Goal: Use online tool/utility: Use online tool/utility

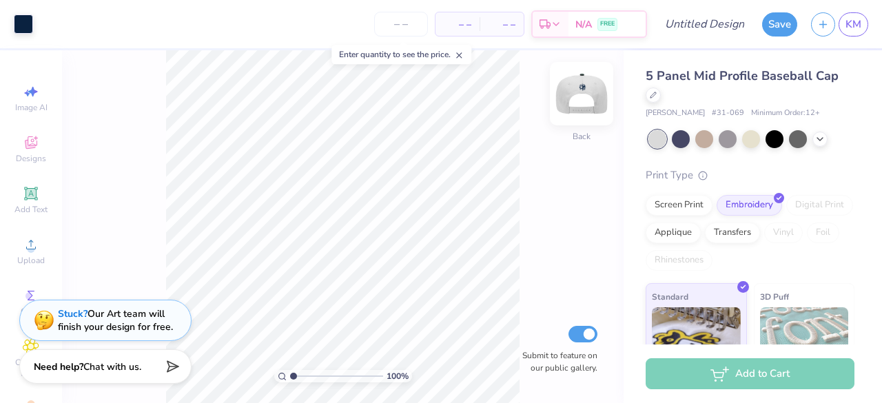
click at [579, 96] on img at bounding box center [581, 93] width 55 height 55
click at [584, 97] on img at bounding box center [581, 93] width 55 height 55
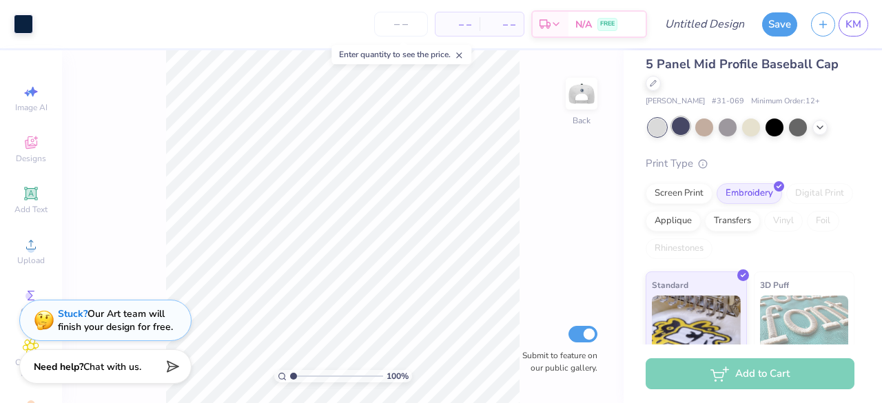
click at [681, 123] on div at bounding box center [681, 126] width 18 height 18
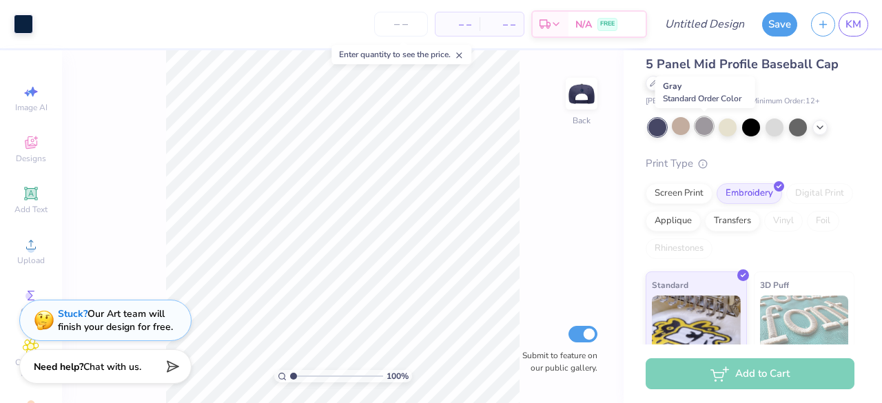
click at [708, 125] on div at bounding box center [704, 126] width 18 height 18
click at [732, 122] on div at bounding box center [728, 126] width 18 height 18
click at [759, 127] on div at bounding box center [751, 126] width 18 height 18
click at [771, 127] on div at bounding box center [775, 126] width 18 height 18
click at [819, 127] on icon at bounding box center [820, 126] width 11 height 11
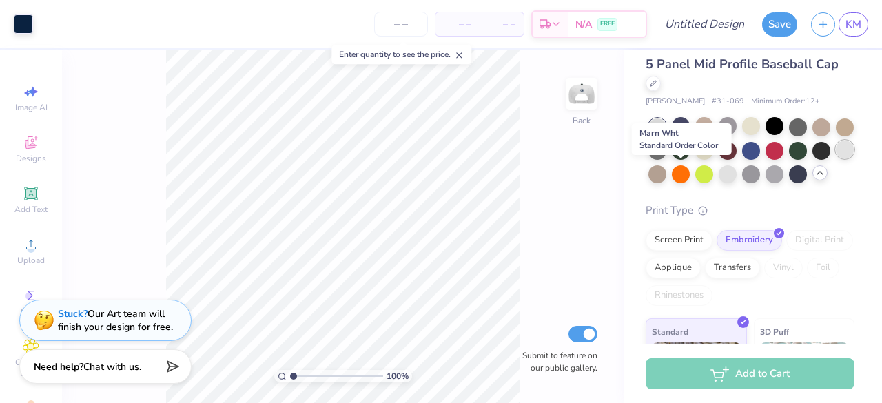
click at [836, 159] on div at bounding box center [845, 150] width 18 height 18
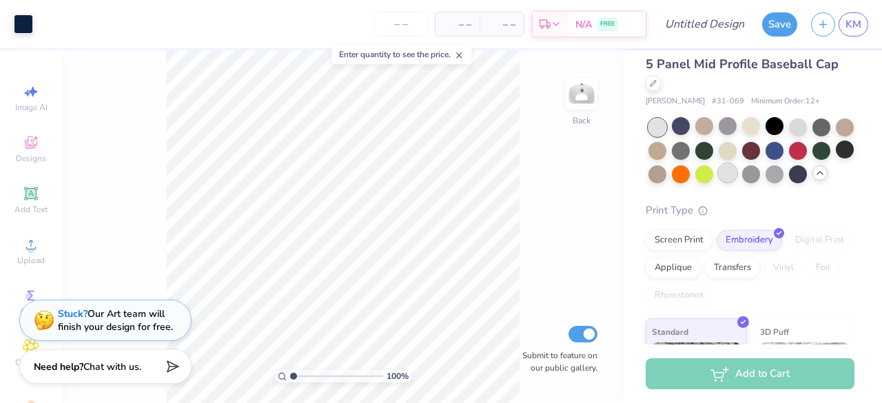
click at [737, 177] on div at bounding box center [728, 173] width 18 height 18
click at [784, 181] on div at bounding box center [775, 173] width 18 height 18
click at [789, 182] on div at bounding box center [798, 173] width 18 height 18
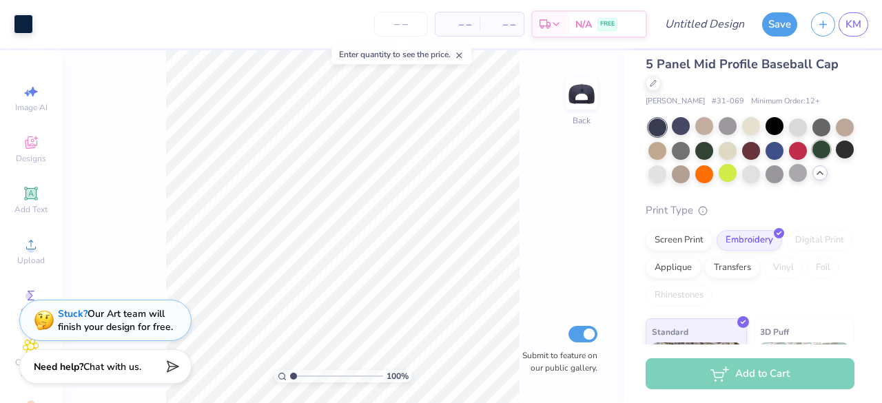
click at [812, 159] on div at bounding box center [821, 150] width 18 height 18
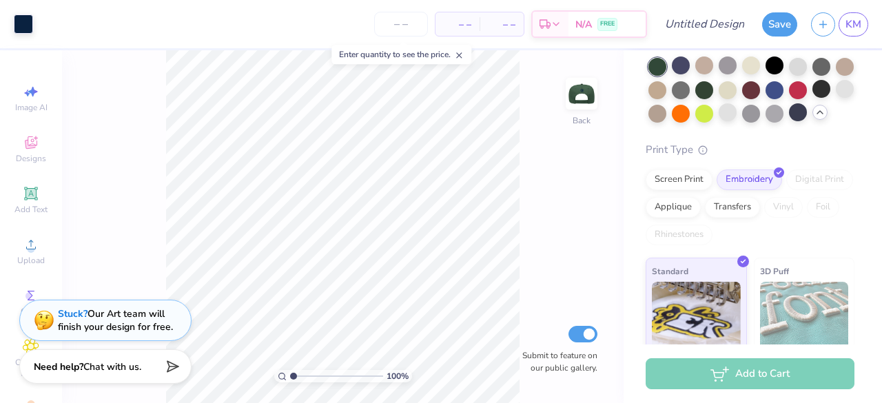
scroll to position [0, 0]
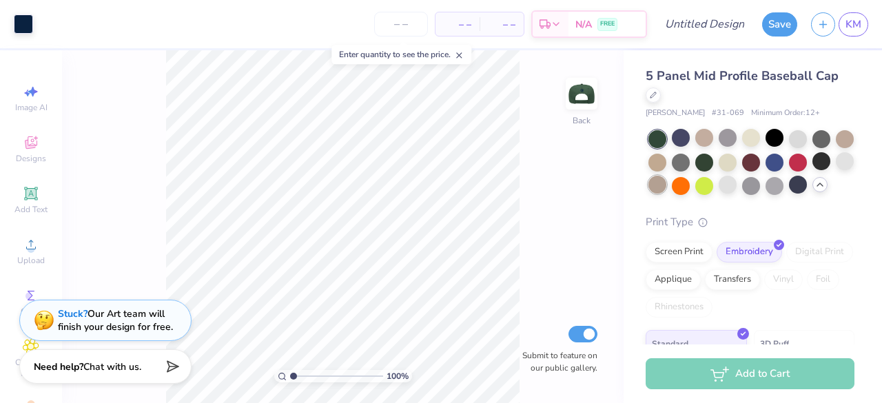
click at [666, 184] on div at bounding box center [657, 185] width 18 height 18
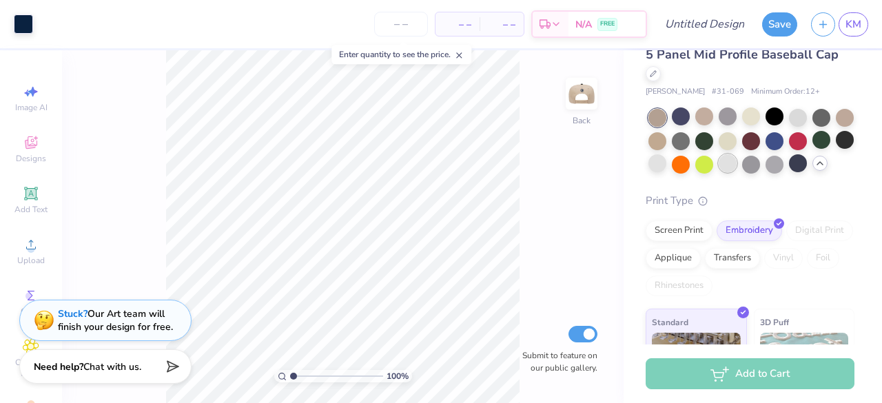
scroll to position [23, 0]
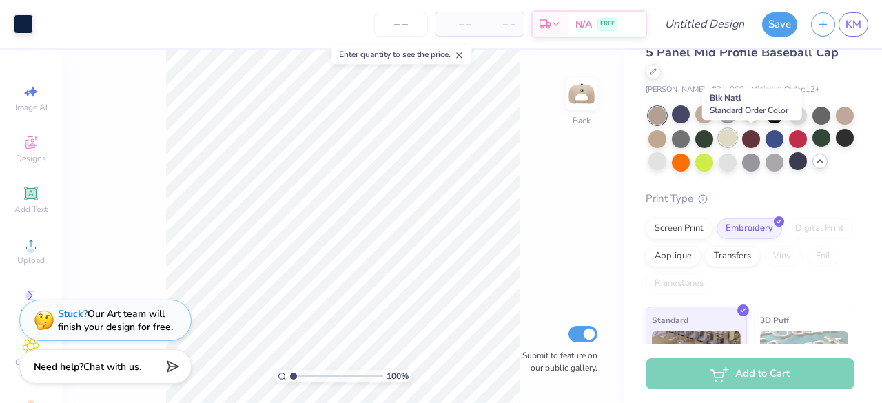
click at [737, 133] on div at bounding box center [728, 138] width 18 height 18
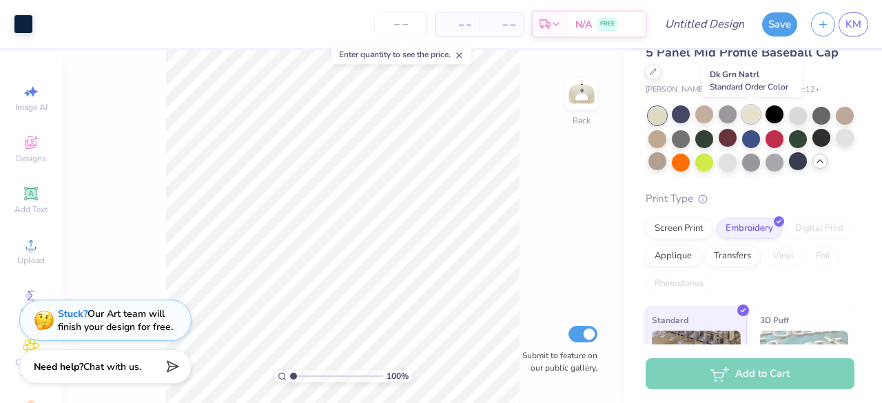
click at [747, 118] on div at bounding box center [751, 114] width 18 height 18
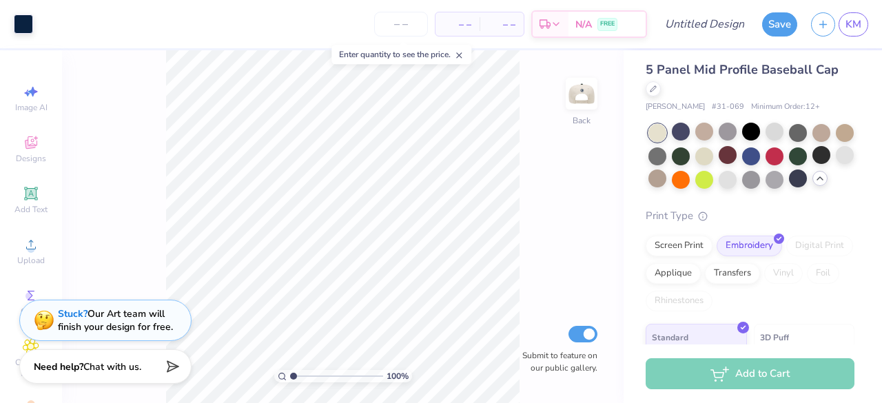
scroll to position [0, 0]
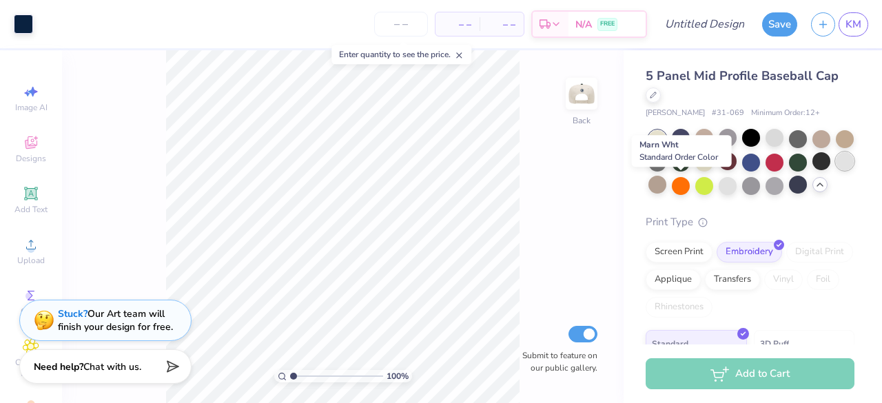
click at [836, 170] on div at bounding box center [845, 161] width 18 height 18
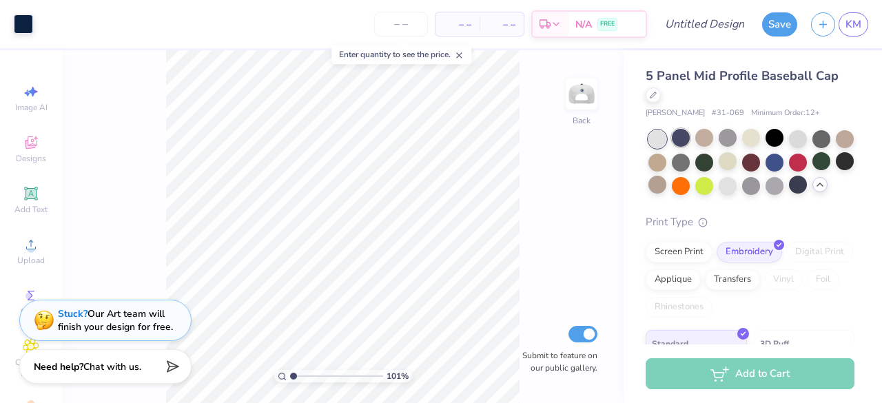
click at [675, 143] on div at bounding box center [681, 138] width 18 height 18
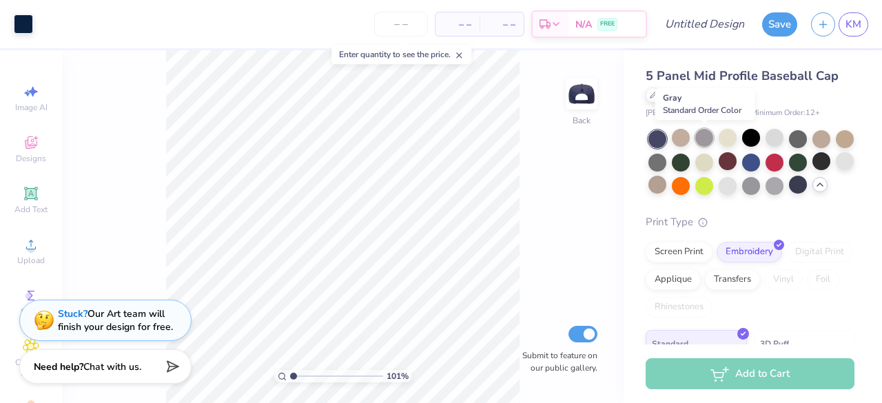
click at [711, 141] on div at bounding box center [704, 138] width 18 height 18
click at [722, 139] on div at bounding box center [728, 138] width 18 height 18
click at [746, 139] on div at bounding box center [751, 138] width 18 height 18
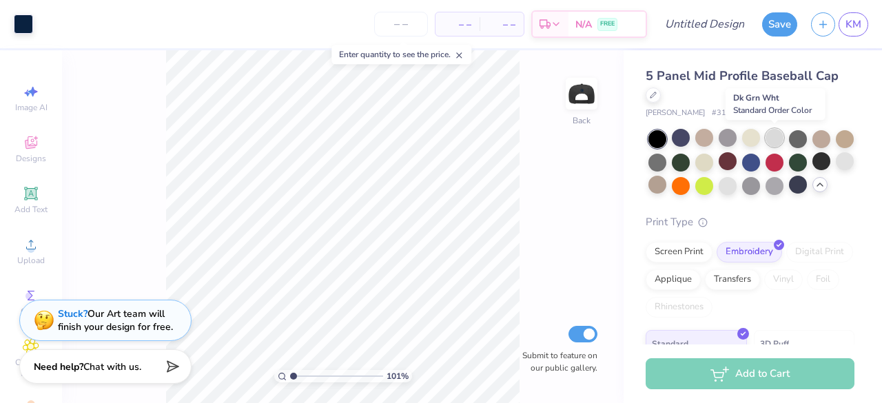
click at [777, 140] on div at bounding box center [775, 138] width 18 height 18
click at [797, 137] on div at bounding box center [798, 138] width 18 height 18
click at [832, 137] on div at bounding box center [751, 162] width 206 height 65
click at [823, 141] on div at bounding box center [821, 138] width 18 height 18
click at [836, 147] on div at bounding box center [845, 138] width 18 height 18
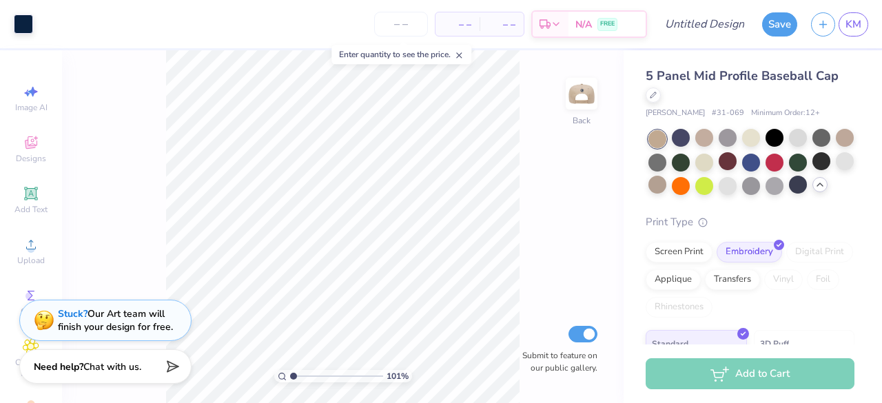
click at [666, 165] on div at bounding box center [657, 163] width 18 height 18
click at [690, 164] on div at bounding box center [681, 161] width 18 height 18
click at [713, 167] on div at bounding box center [704, 161] width 18 height 18
click at [737, 163] on div at bounding box center [728, 161] width 18 height 18
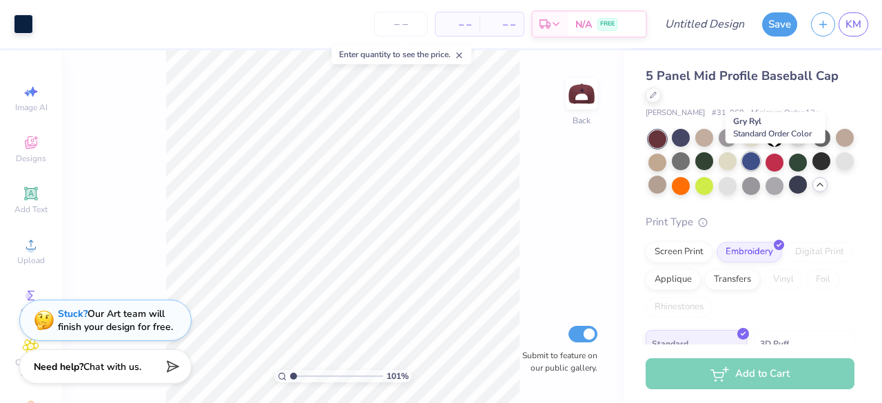
click at [760, 166] on div at bounding box center [751, 161] width 18 height 18
click at [808, 166] on div at bounding box center [751, 162] width 206 height 65
click at [784, 165] on div at bounding box center [775, 161] width 18 height 18
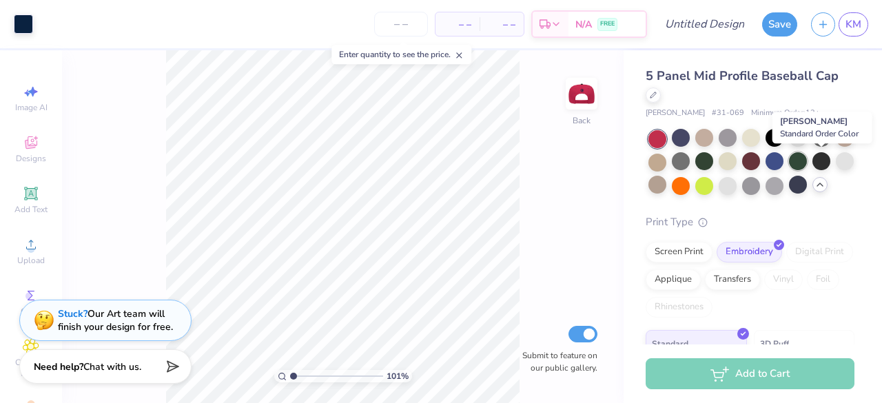
click at [807, 166] on div at bounding box center [798, 161] width 18 height 18
click at [784, 187] on div at bounding box center [775, 185] width 18 height 18
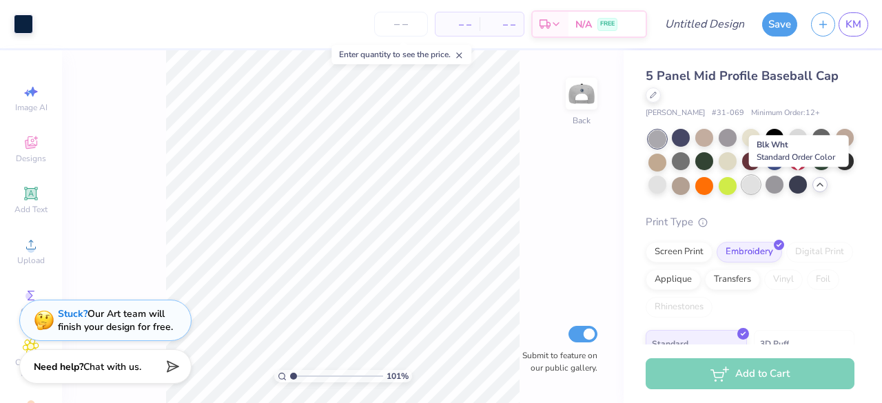
click at [760, 186] on div at bounding box center [751, 185] width 18 height 18
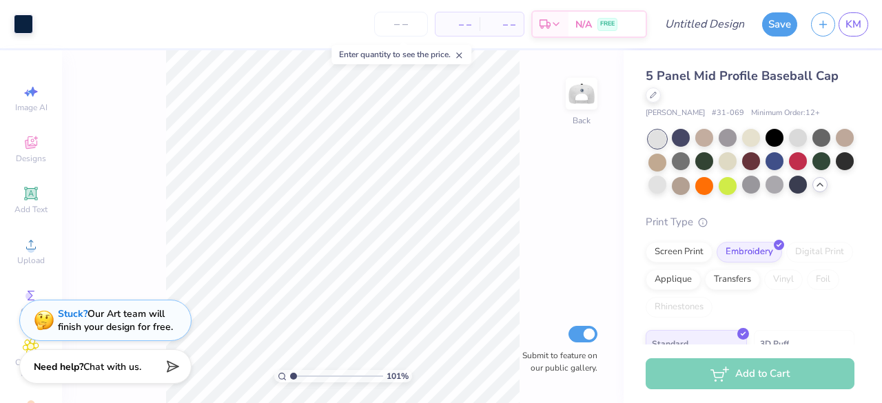
type input "1.00522537494336"
